Goal: Information Seeking & Learning: Learn about a topic

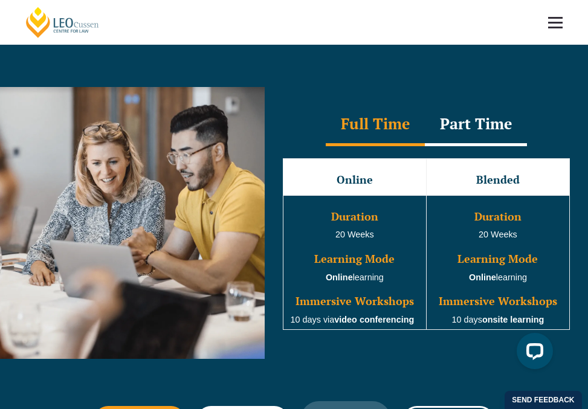
scroll to position [908, 0]
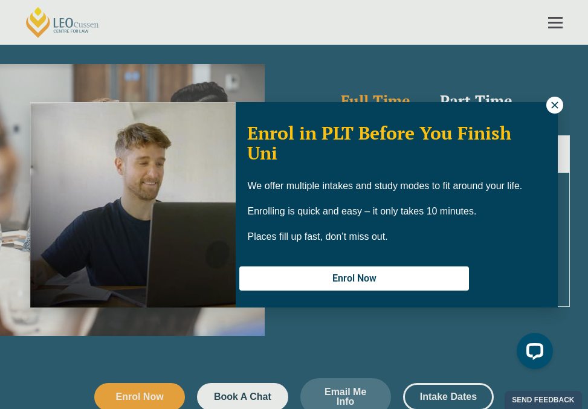
click at [553, 103] on icon at bounding box center [554, 105] width 7 height 7
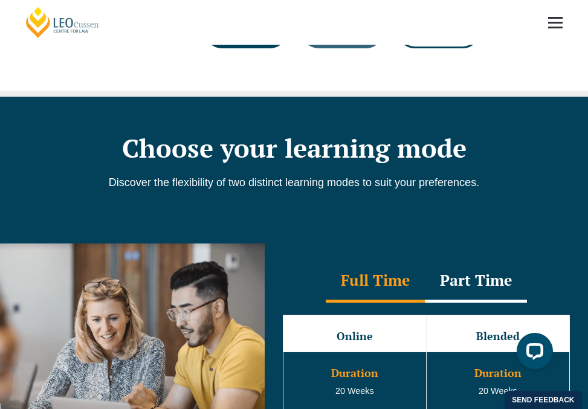
scroll to position [708, 0]
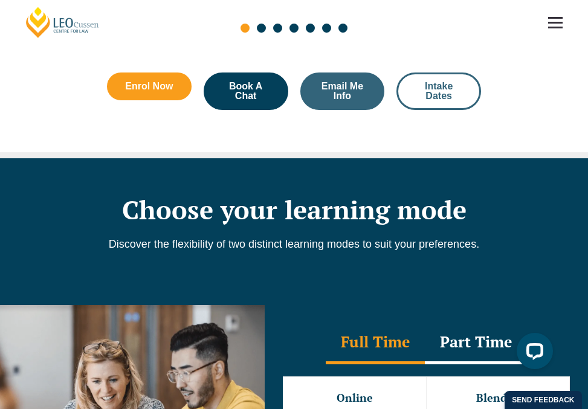
click at [460, 92] on span "Intake Dates" at bounding box center [439, 91] width 52 height 19
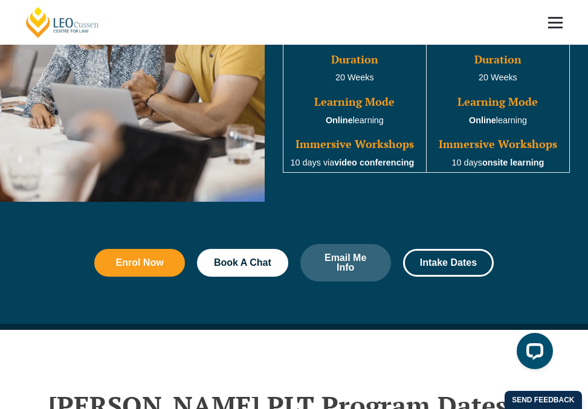
scroll to position [619, 0]
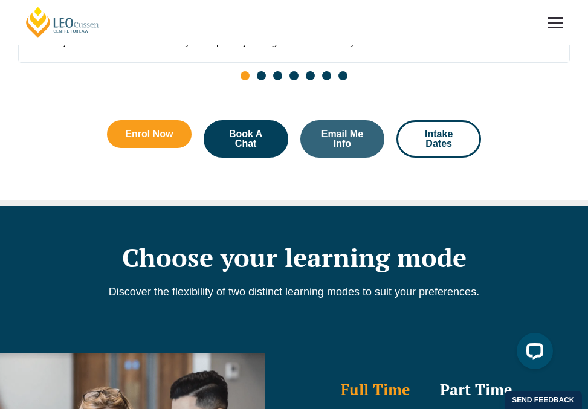
click at [556, 13] on link at bounding box center [555, 22] width 45 height 45
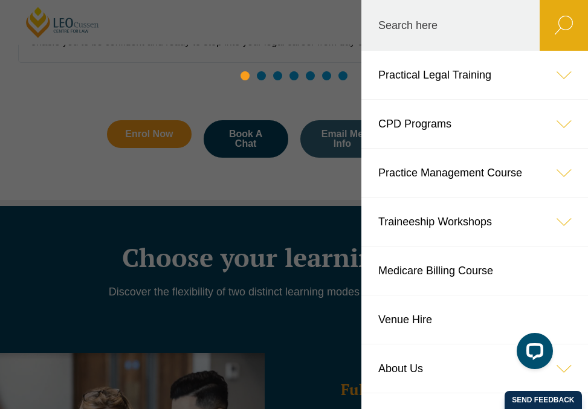
click at [555, 79] on div "Slides" at bounding box center [294, 77] width 552 height 14
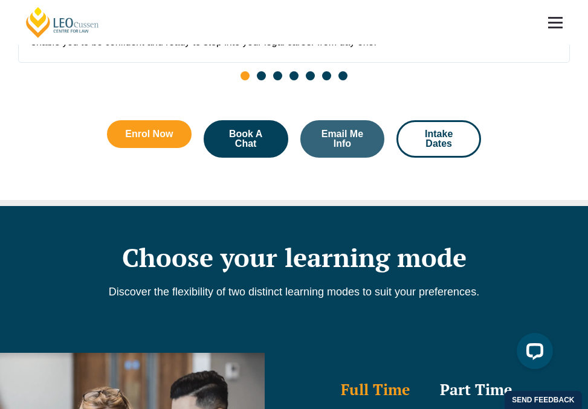
click at [560, 38] on link at bounding box center [555, 22] width 45 height 45
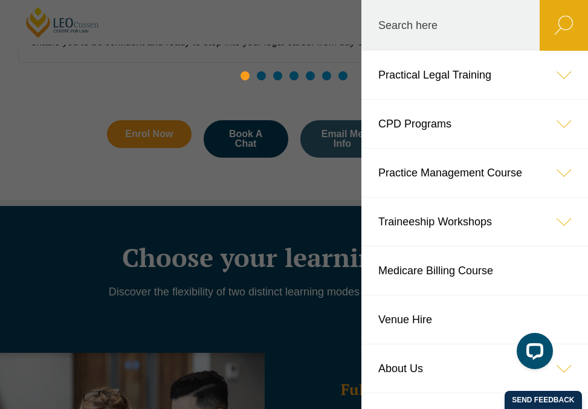
click at [563, 80] on div "Slides" at bounding box center [294, 77] width 552 height 14
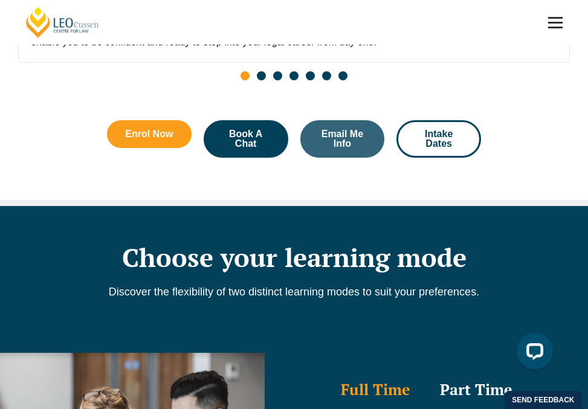
click at [556, 24] on link at bounding box center [555, 22] width 45 height 45
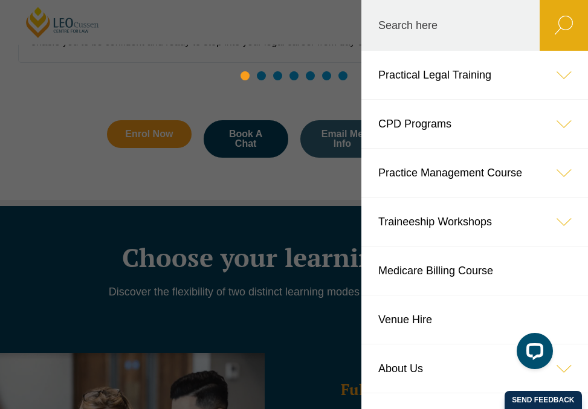
click at [567, 74] on div "Slides" at bounding box center [294, 77] width 552 height 14
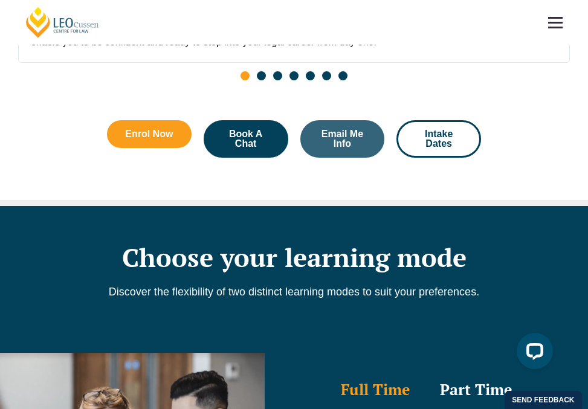
click at [562, 18] on span at bounding box center [555, 18] width 15 height 2
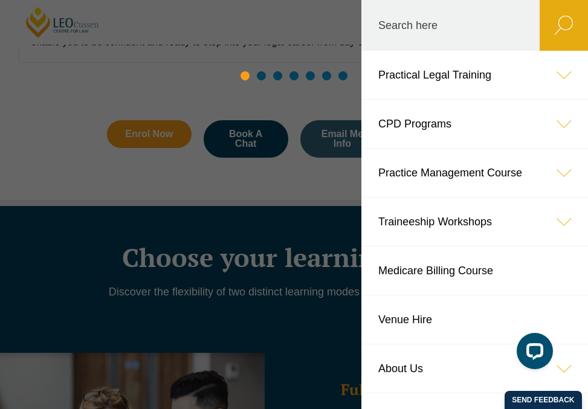
click at [422, 75] on div "Slides" at bounding box center [294, 77] width 552 height 14
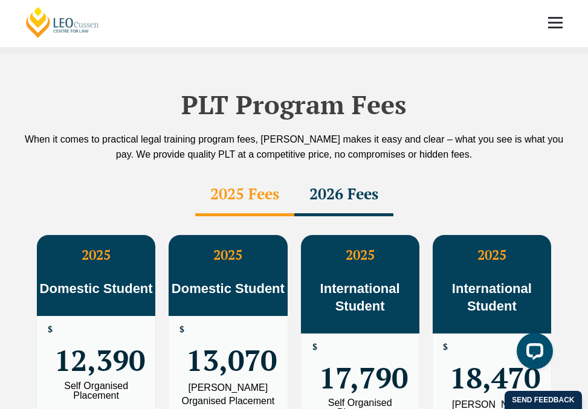
scroll to position [1887, 0]
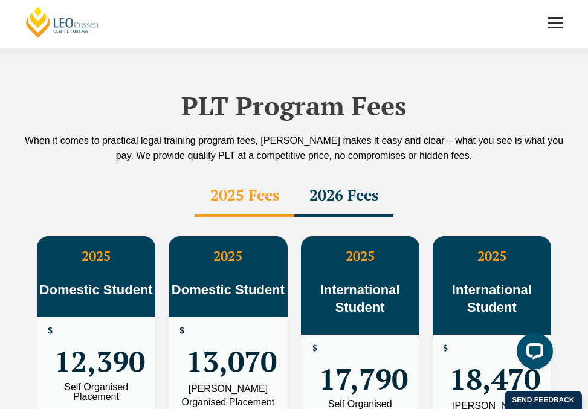
click at [349, 192] on div "2026 Fees" at bounding box center [343, 196] width 99 height 42
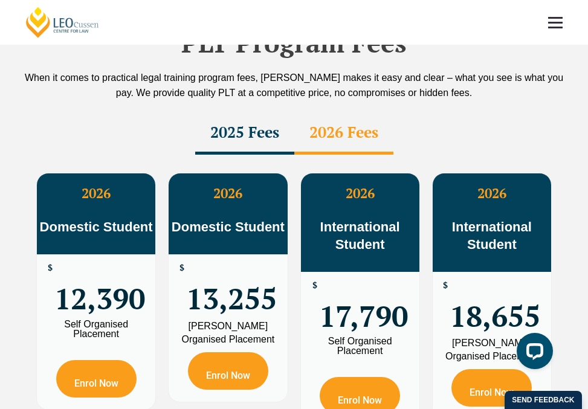
scroll to position [1955, 0]
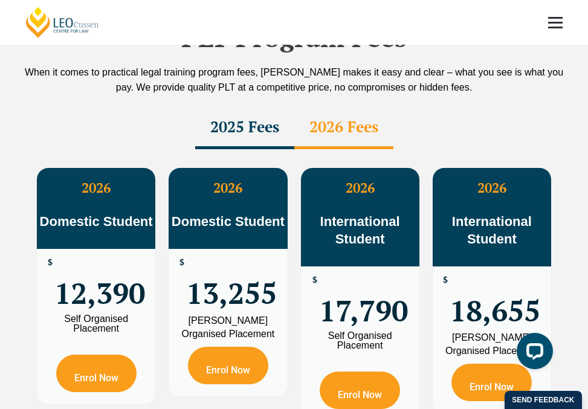
click at [249, 117] on div "2025 Fees" at bounding box center [244, 128] width 99 height 42
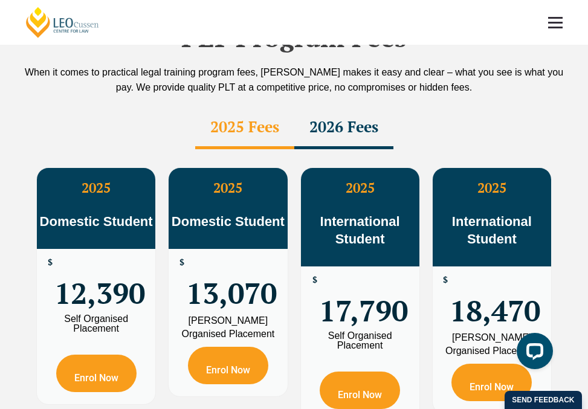
click at [327, 129] on div "2026 Fees" at bounding box center [343, 128] width 99 height 42
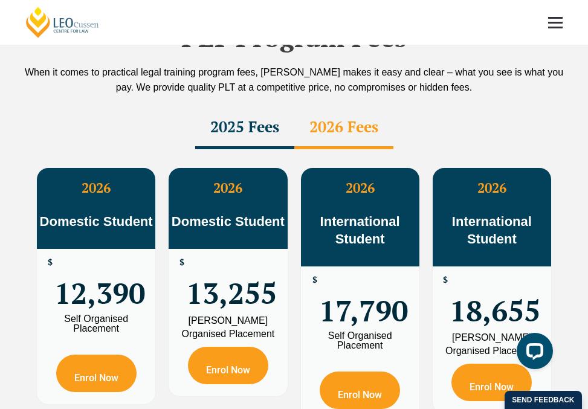
click at [235, 126] on div "2025 Fees" at bounding box center [244, 128] width 99 height 42
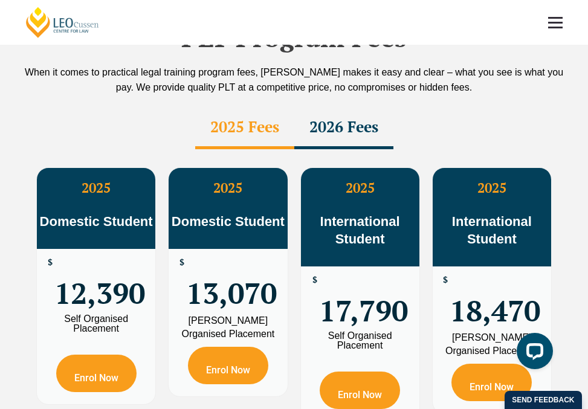
click at [345, 124] on div "2026 Fees" at bounding box center [343, 128] width 99 height 42
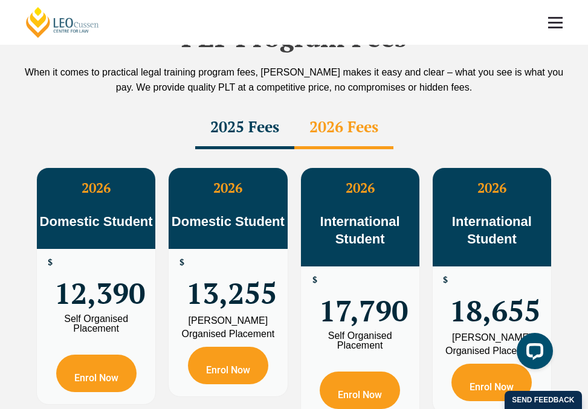
click at [269, 122] on div "2025 Fees" at bounding box center [244, 128] width 99 height 42
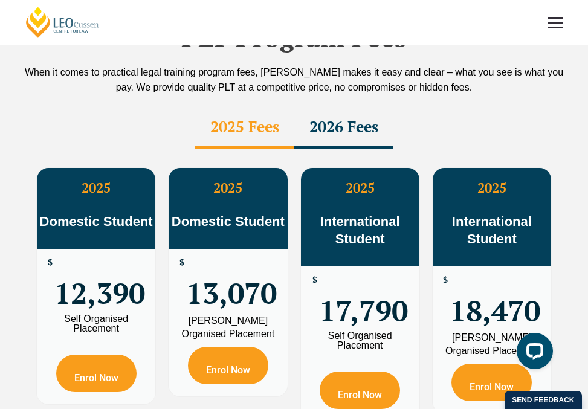
click at [338, 122] on div "2026 Fees" at bounding box center [343, 128] width 99 height 42
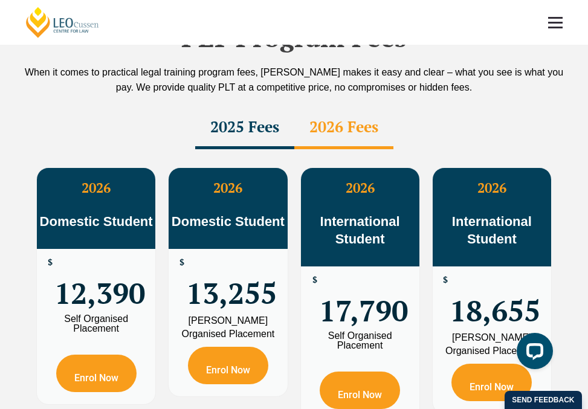
click at [271, 122] on div "2025 Fees" at bounding box center [244, 128] width 99 height 42
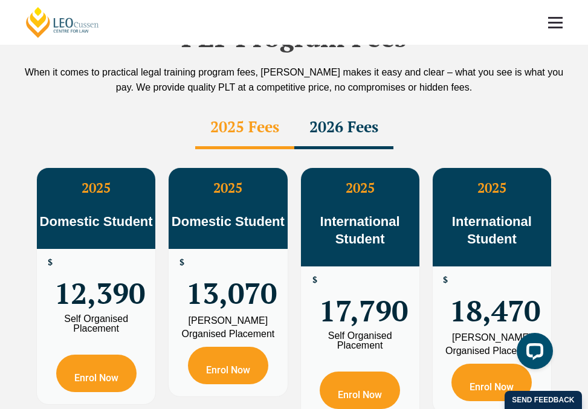
click at [330, 122] on div "2026 Fees" at bounding box center [343, 128] width 99 height 42
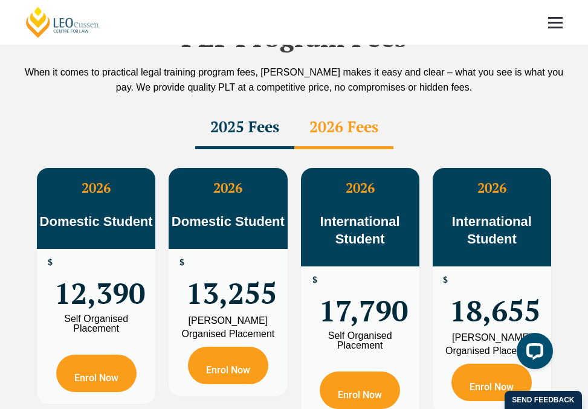
click at [241, 122] on div "2025 Fees" at bounding box center [244, 128] width 99 height 42
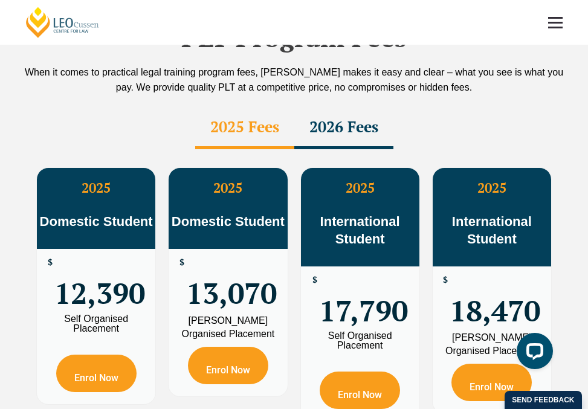
click at [342, 122] on div "2026 Fees" at bounding box center [343, 128] width 99 height 42
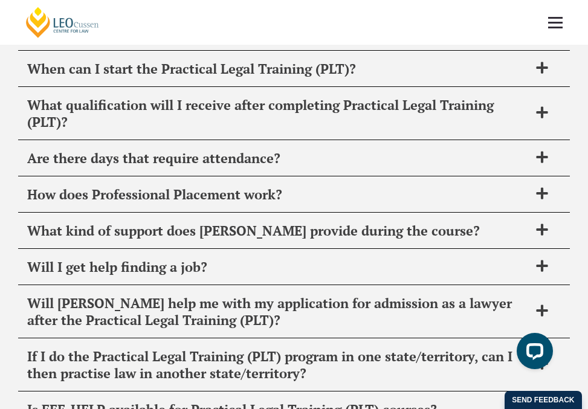
scroll to position [5927, 0]
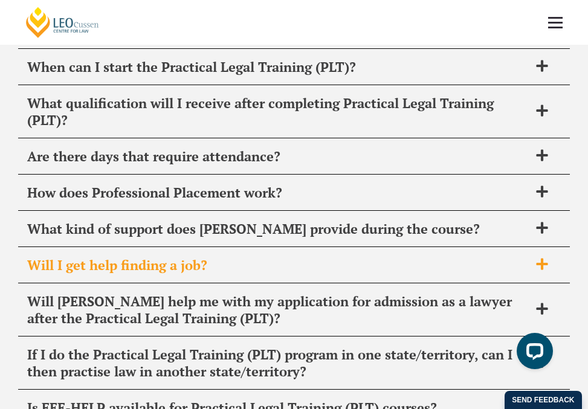
click at [131, 257] on h2 "Will I get help finding a job?" at bounding box center [278, 265] width 502 height 17
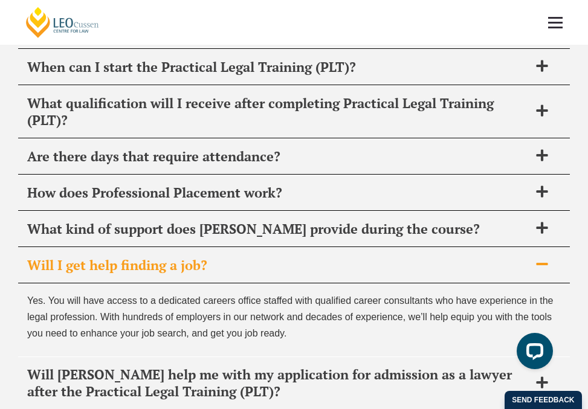
click at [131, 257] on h2 "Will I get help finding a job?" at bounding box center [278, 265] width 502 height 17
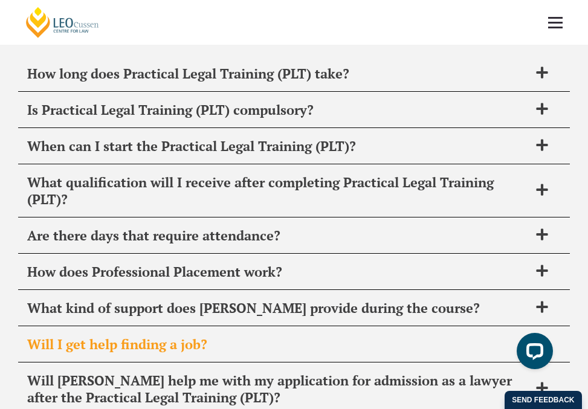
scroll to position [5845, 0]
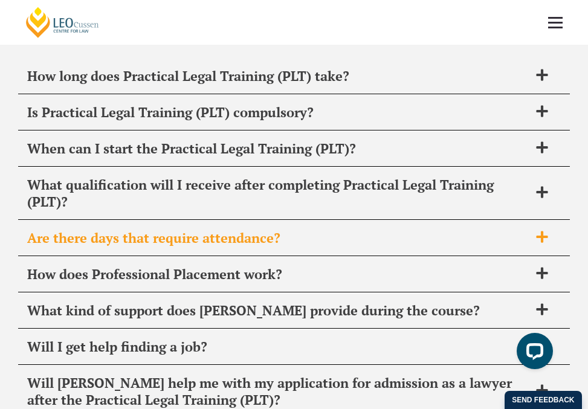
click at [140, 230] on h2 "Are there days that require attendance?" at bounding box center [278, 238] width 502 height 17
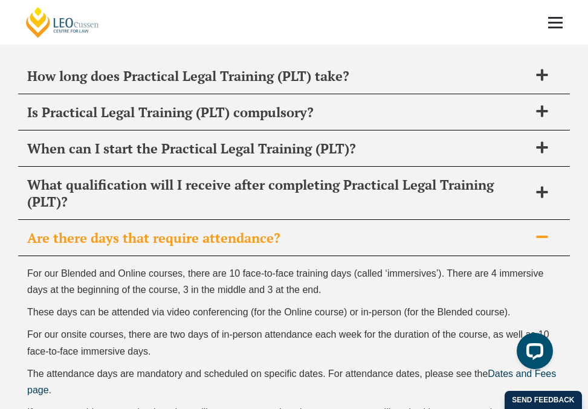
click at [140, 230] on h2 "Are there days that require attendance?" at bounding box center [278, 238] width 502 height 17
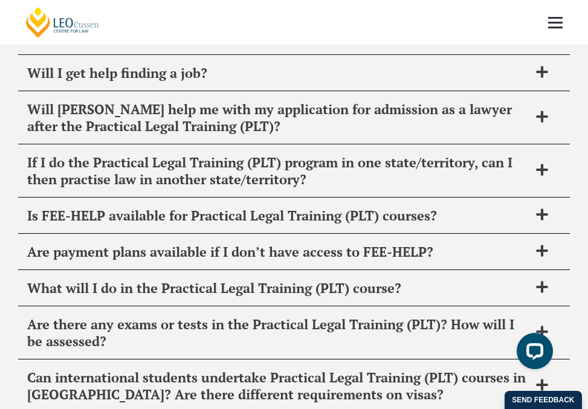
scroll to position [6120, 0]
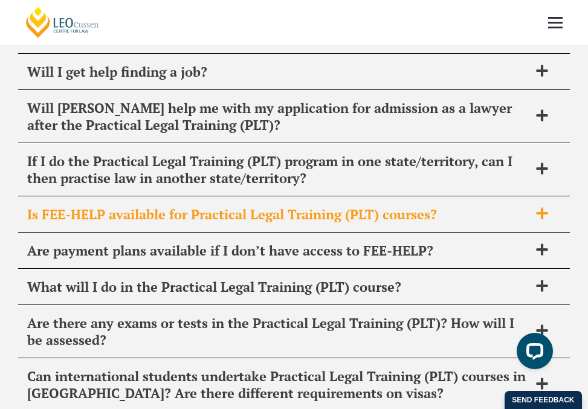
click at [143, 206] on h2 "Is FEE-HELP available for Practical Legal Training (PLT) courses?" at bounding box center [278, 214] width 502 height 17
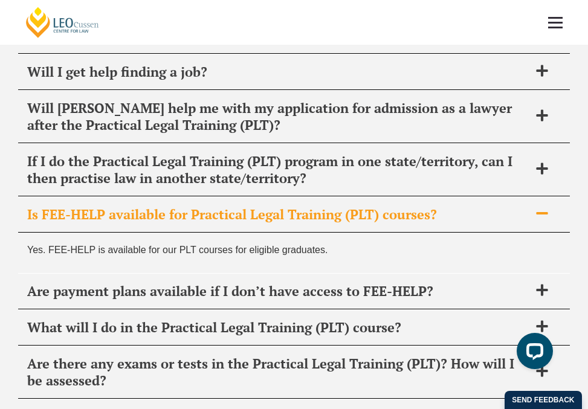
click at [141, 206] on h2 "Is FEE-HELP available for Practical Legal Training (PLT) courses?" at bounding box center [278, 214] width 502 height 17
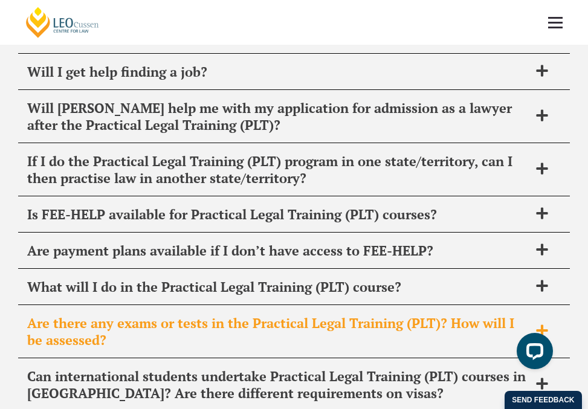
click at [114, 315] on h2 "Are there any exams or tests in the Practical Legal Training (PLT)? How will I …" at bounding box center [278, 332] width 502 height 34
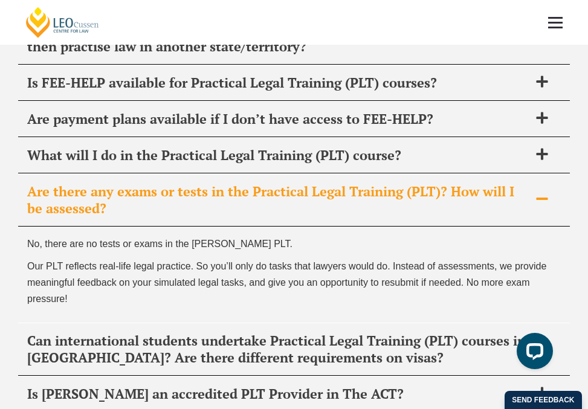
scroll to position [6307, 0]
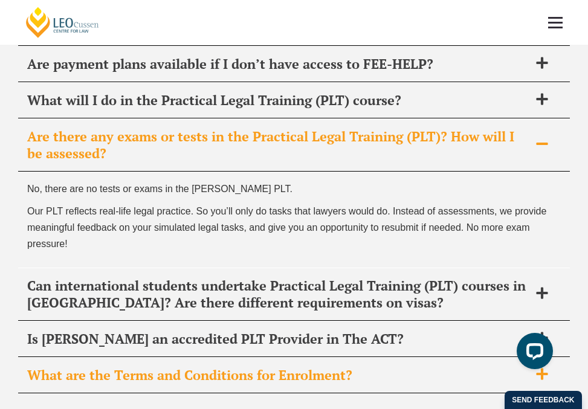
click at [180, 367] on h2 "What are the Terms and Conditions for Enrolment?" at bounding box center [278, 375] width 502 height 17
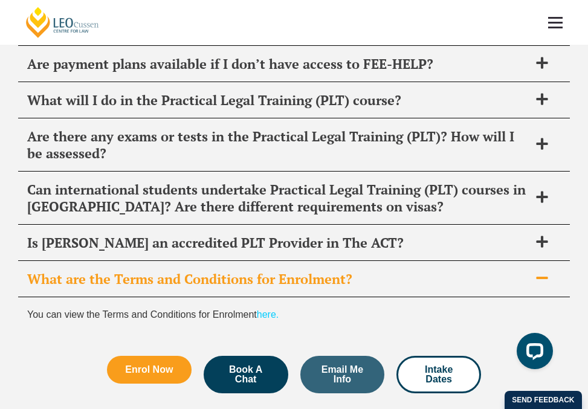
click at [273, 310] on link "here." at bounding box center [268, 315] width 22 height 10
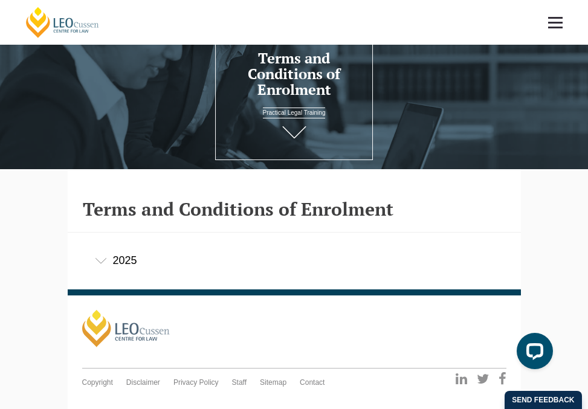
scroll to position [132, 0]
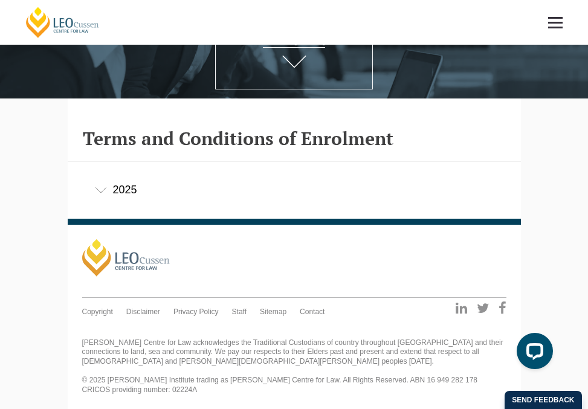
click at [128, 192] on div "2025" at bounding box center [294, 190] width 453 height 56
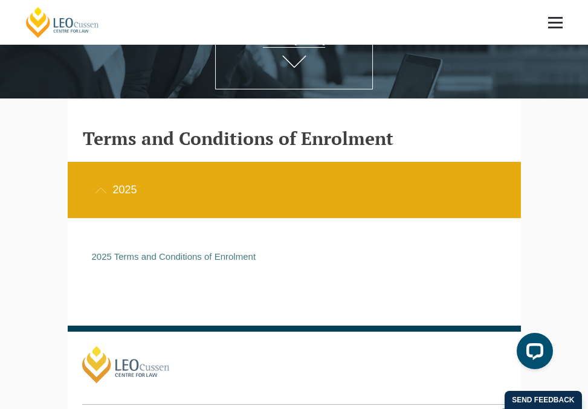
scroll to position [239, 0]
